Goal: Task Accomplishment & Management: Use online tool/utility

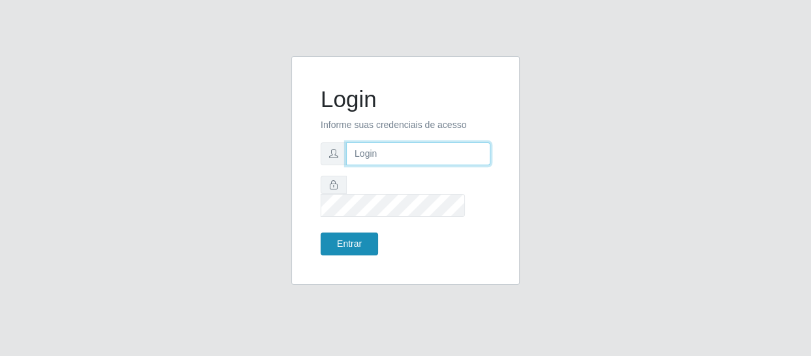
type input "[EMAIL_ADDRESS][DOMAIN_NAME]"
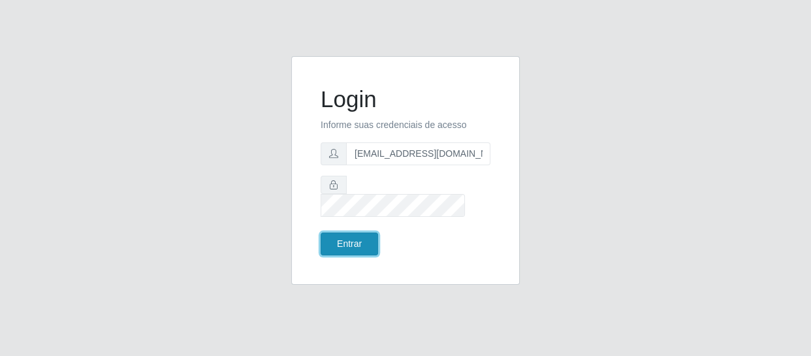
click at [352, 239] on button "Entrar" at bounding box center [348, 243] width 57 height 23
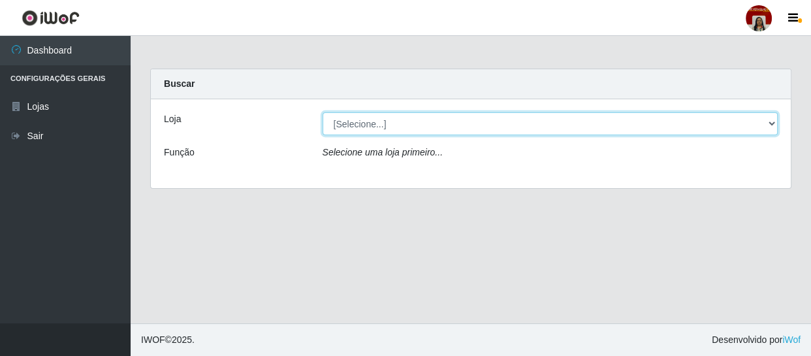
click at [356, 127] on select "[Selecione...] Mar Vermelho - Loja 04" at bounding box center [550, 123] width 456 height 23
select select "251"
click at [322, 112] on select "[Selecione...] Mar Vermelho - Loja 04" at bounding box center [550, 123] width 456 height 23
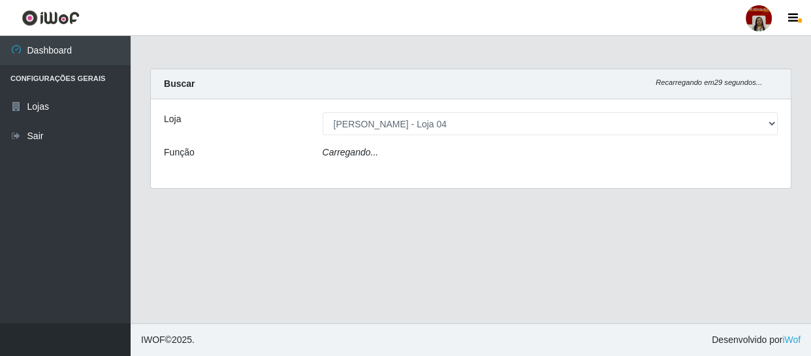
click at [362, 149] on icon "Carregando..." at bounding box center [350, 152] width 56 height 10
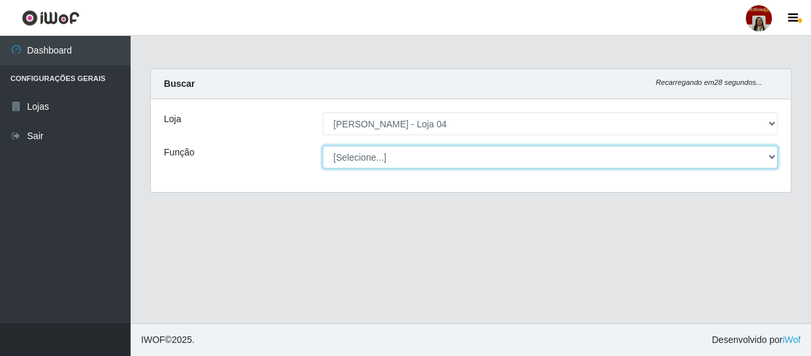
click at [362, 149] on select "[Selecione...] ASG ASG + ASG ++ Auxiliar de Depósito Auxiliar de Depósito + Aux…" at bounding box center [550, 157] width 456 height 23
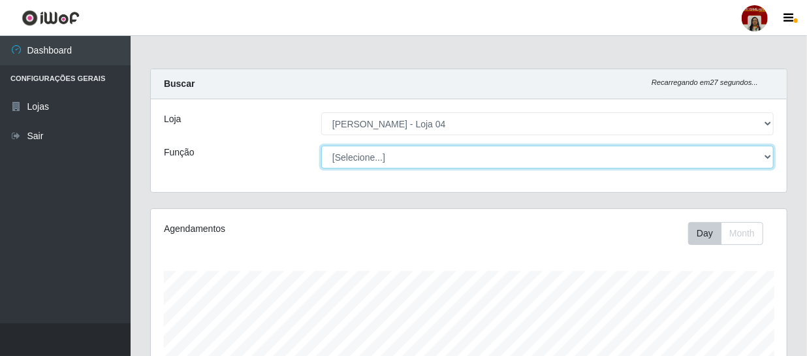
scroll to position [271, 636]
select select "22"
click at [321, 146] on select "[Selecione...] ASG ASG + ASG ++ Auxiliar de Depósito Auxiliar de Depósito + Aux…" at bounding box center [547, 157] width 452 height 23
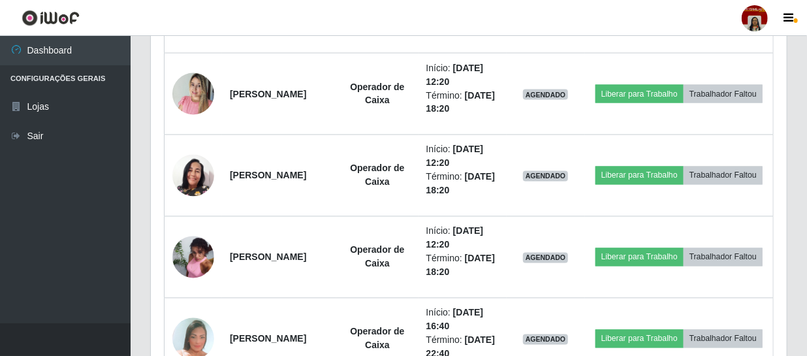
scroll to position [1068, 0]
